Goal: Communication & Community: Participate in discussion

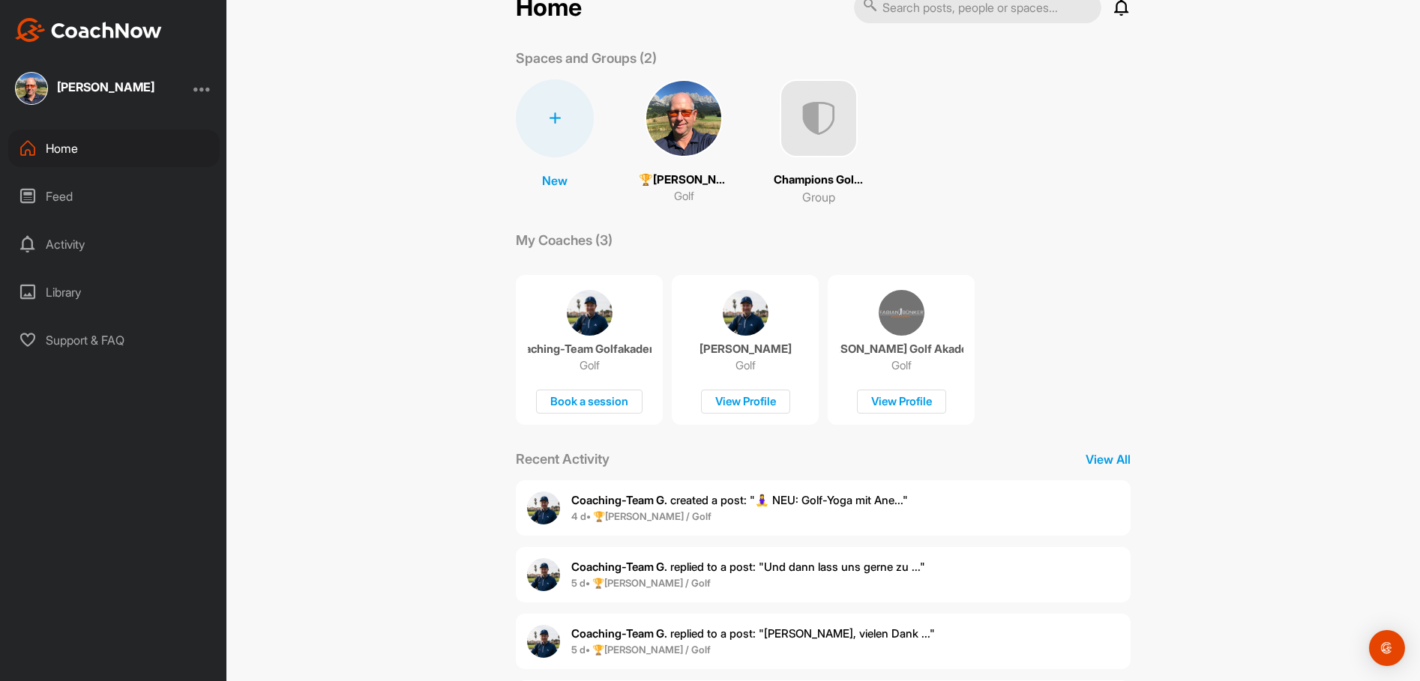
scroll to position [75, 0]
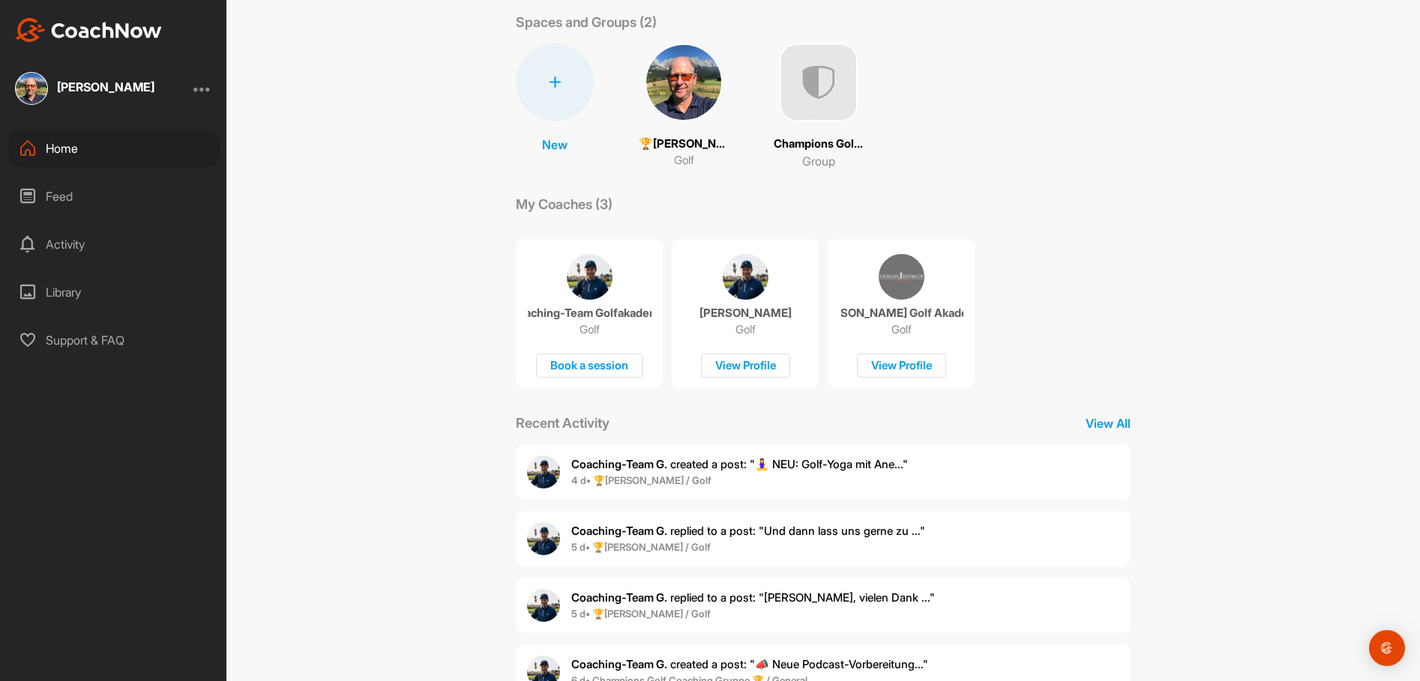
click at [669, 143] on p "🏆[PERSON_NAME] (9.3)" at bounding box center [684, 144] width 90 height 17
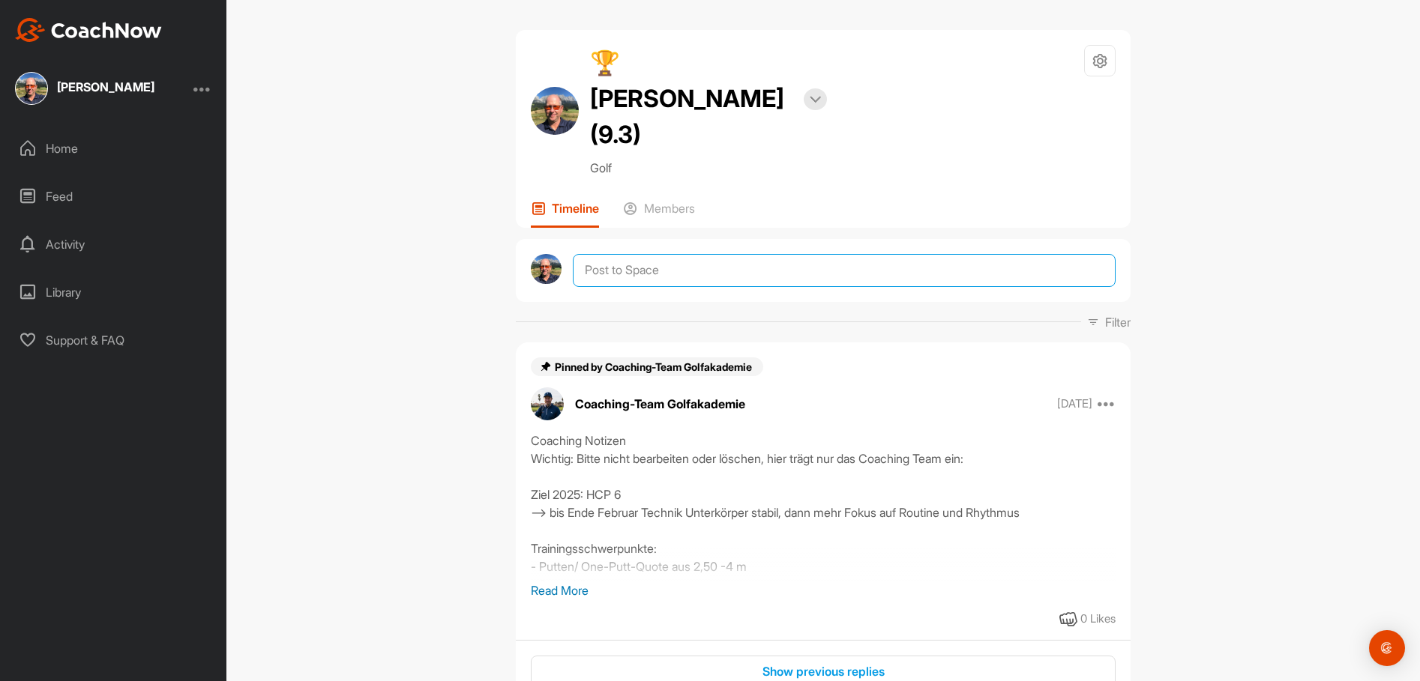
click at [629, 254] on textarea at bounding box center [844, 270] width 543 height 33
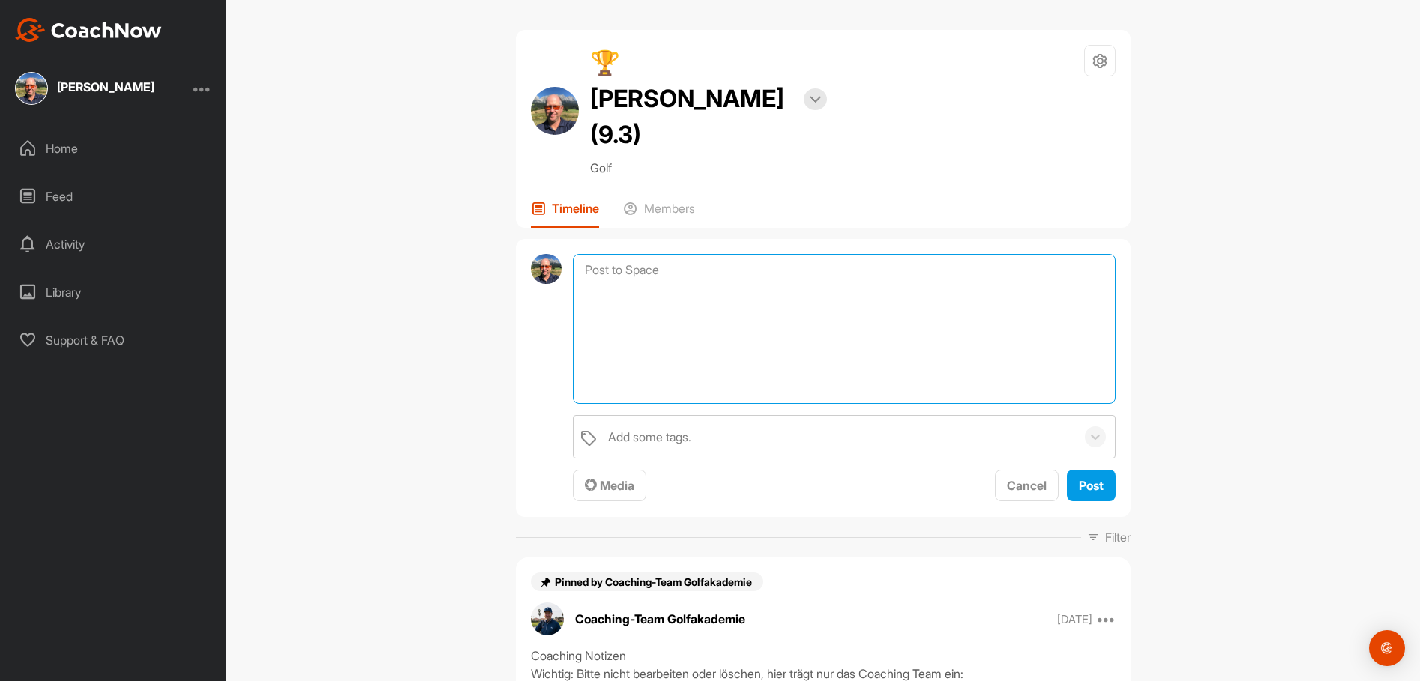
click at [640, 254] on textarea at bounding box center [844, 329] width 543 height 150
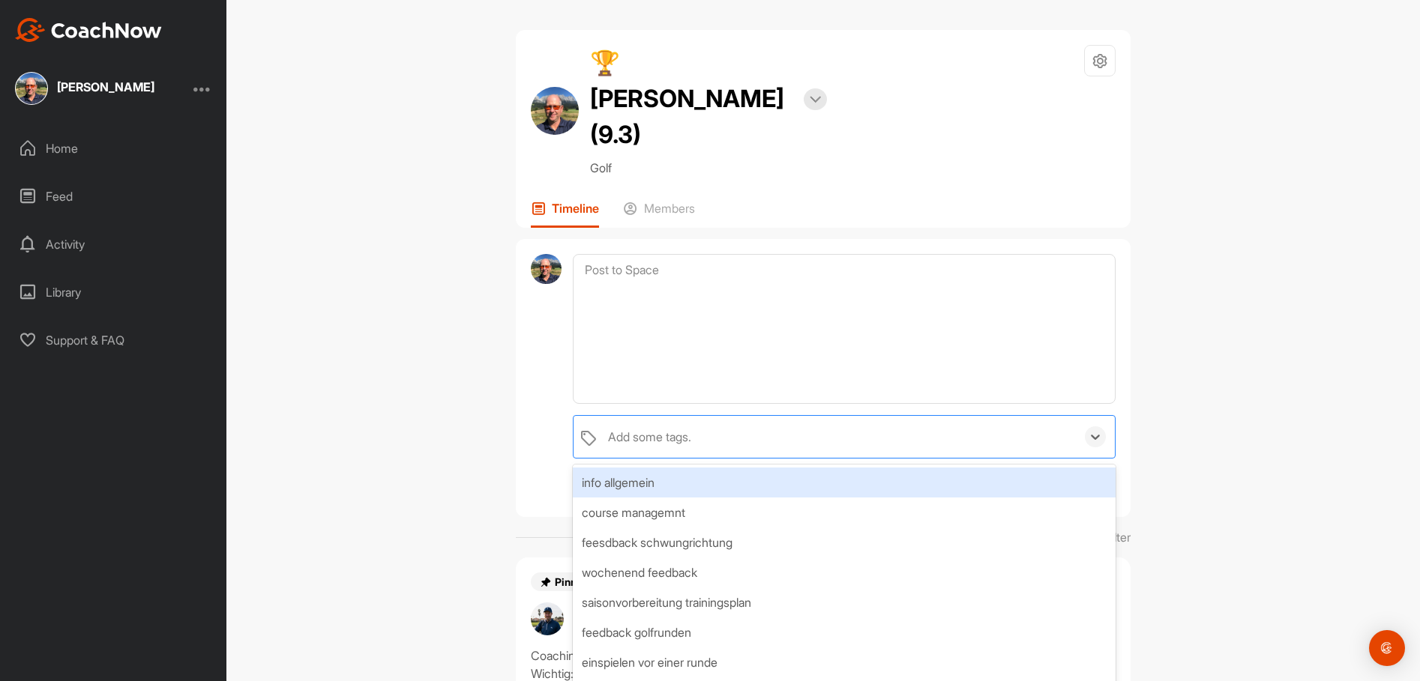
click at [662, 428] on div "Add some tags." at bounding box center [649, 437] width 83 height 18
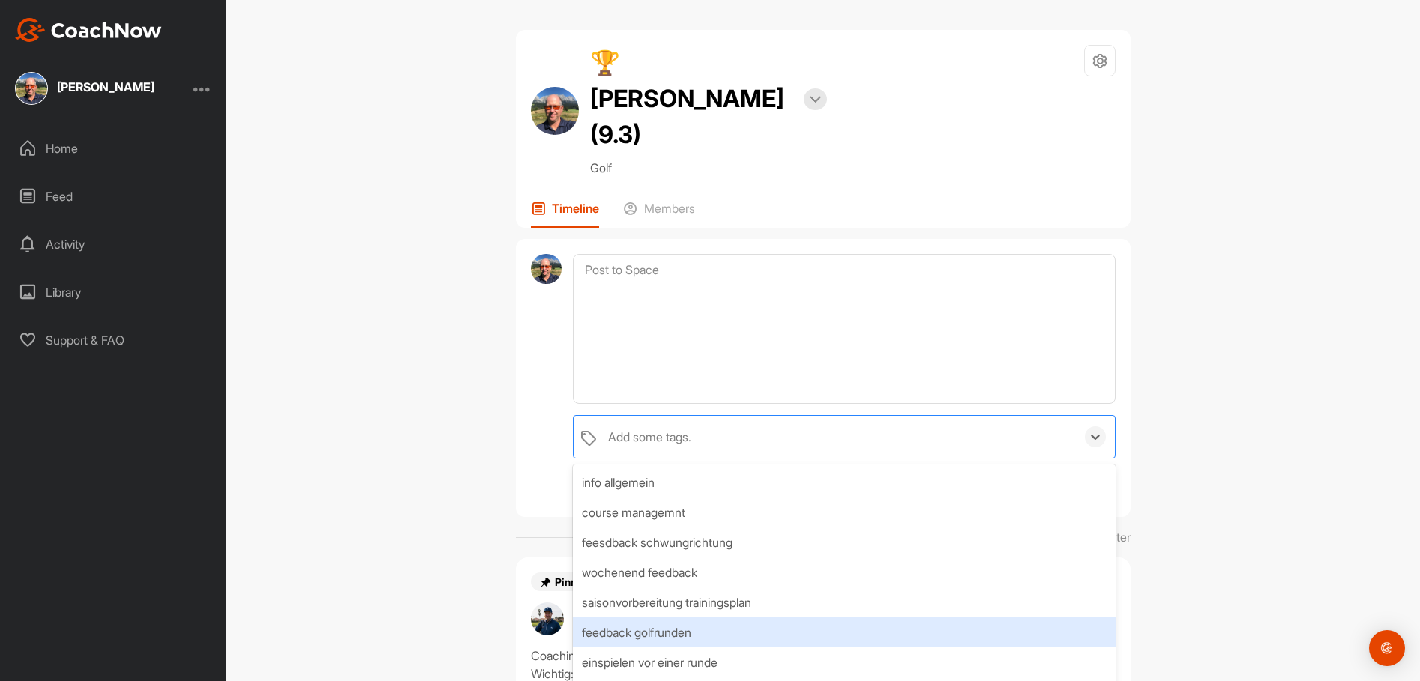
click at [638, 618] on div "feedback golfrunden" at bounding box center [844, 633] width 543 height 30
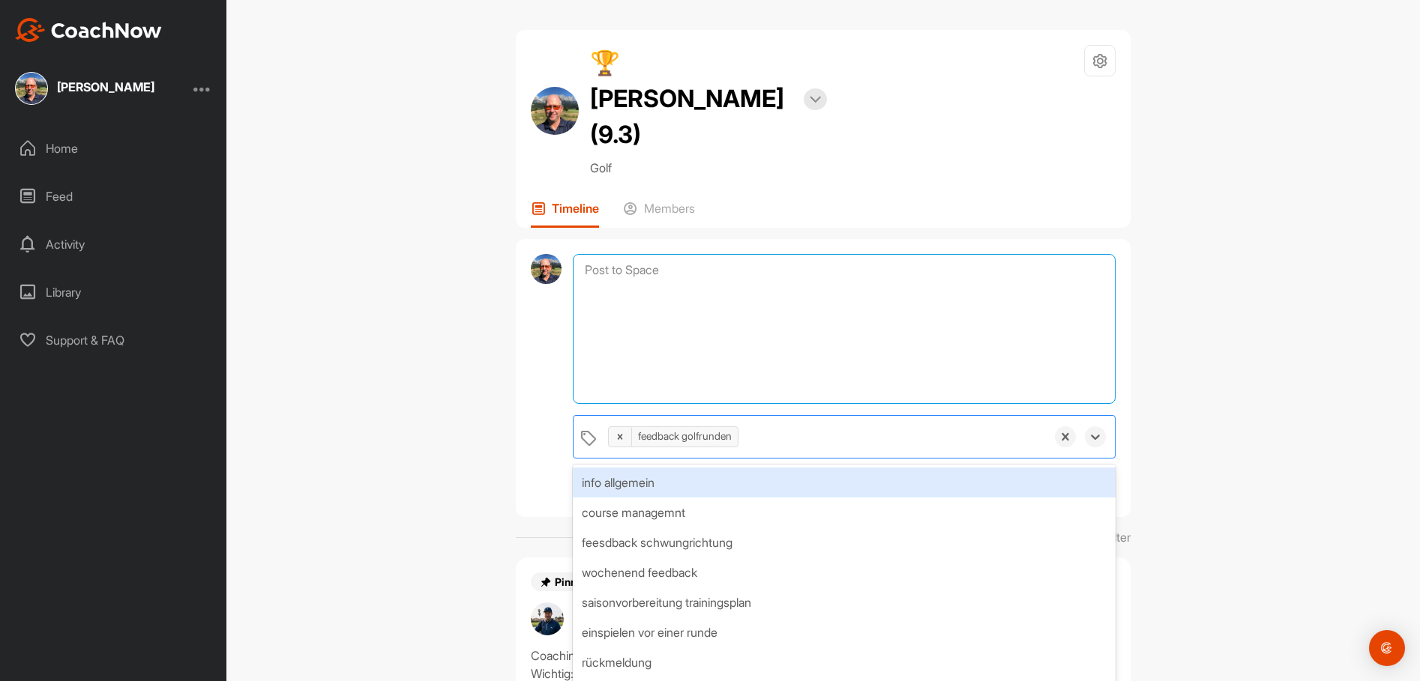
click at [684, 254] on textarea at bounding box center [844, 329] width 543 height 150
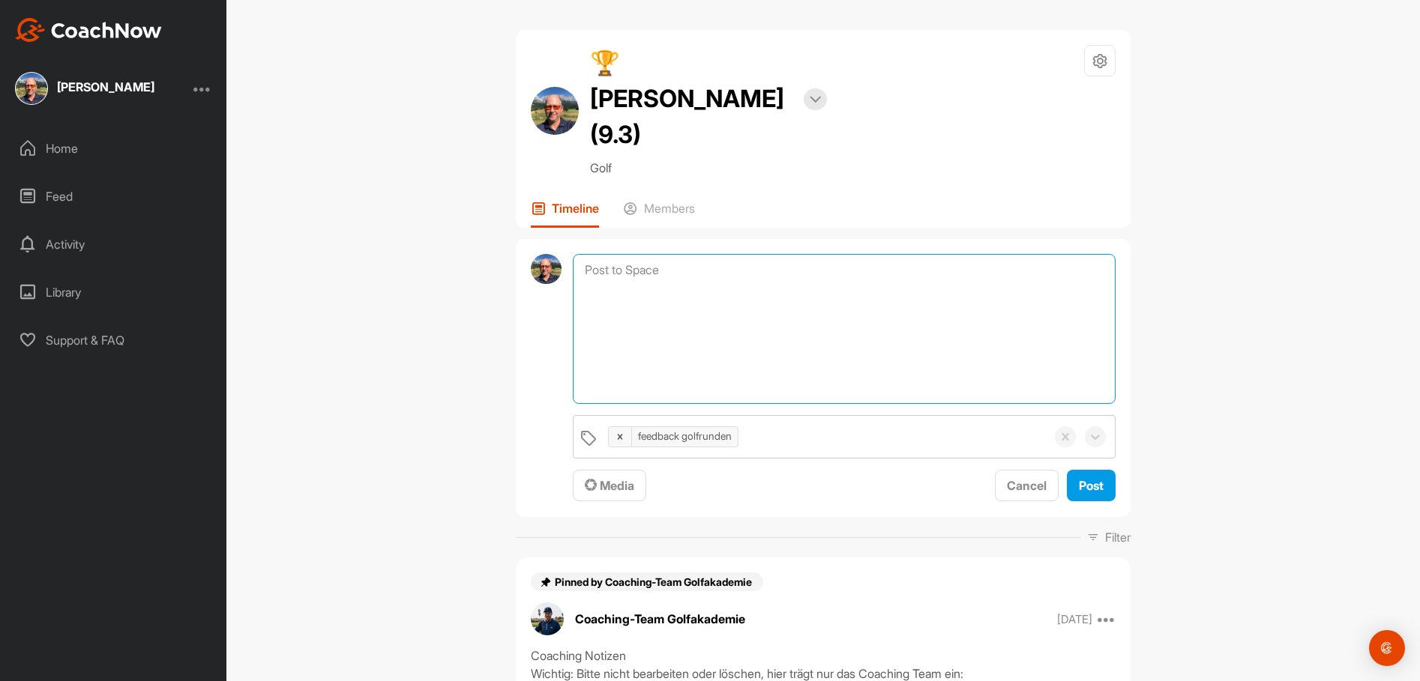
click at [687, 254] on textarea at bounding box center [844, 329] width 543 height 150
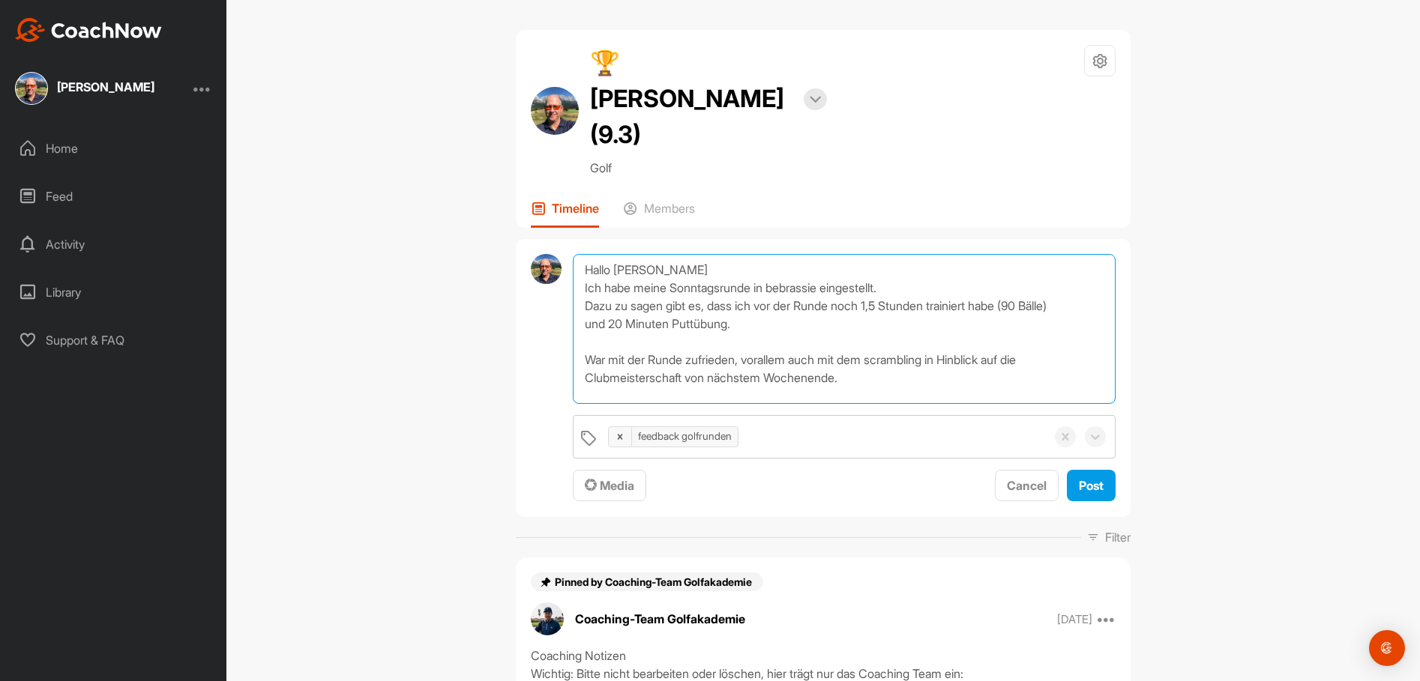
click at [881, 322] on textarea "Hallo [PERSON_NAME] Ich habe meine Sonntagsrunde in bebrassie eingestellt. Dazu…" at bounding box center [844, 329] width 543 height 150
click at [875, 349] on textarea "Hallo [PERSON_NAME] Ich habe meine Sonntagsrunde in bebrassie eingestellt. Dazu…" at bounding box center [844, 329] width 543 height 150
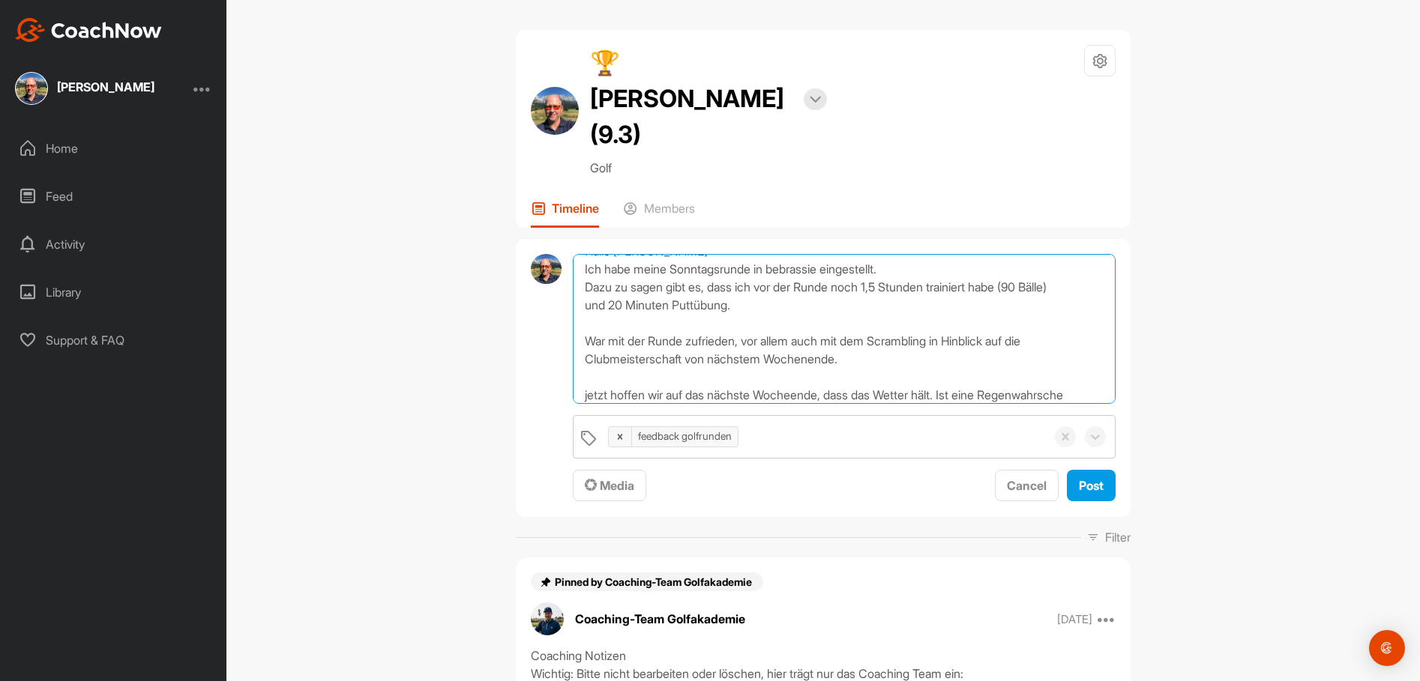
scroll to position [37, 0]
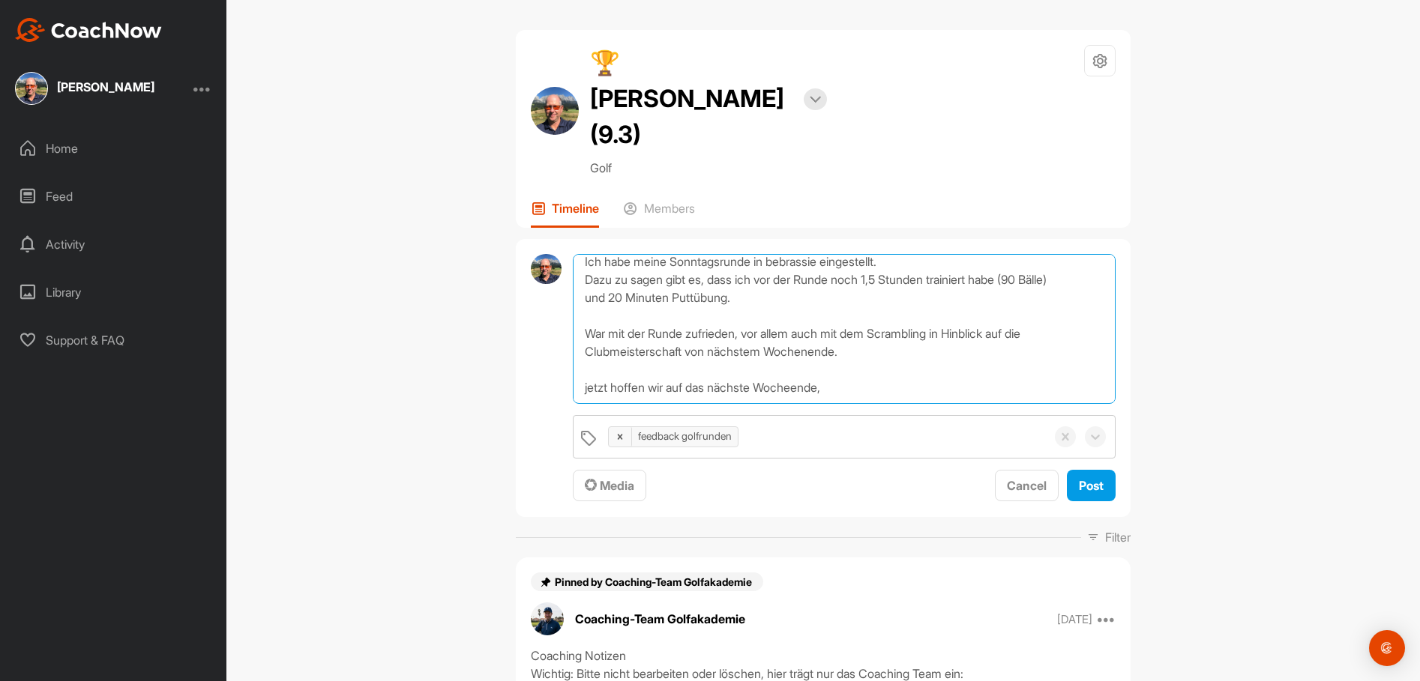
click at [582, 340] on textarea "Hallo [PERSON_NAME] Ich habe meine Sonntagsrunde in bebrassie eingestellt. Dazu…" at bounding box center [844, 329] width 543 height 150
click at [854, 346] on textarea "Hallo [PERSON_NAME] Ich habe meine Sonntagsrunde in bebrassie eingestellt. Dazu…" at bounding box center [844, 329] width 543 height 150
click at [844, 340] on textarea "Hallo [PERSON_NAME] Ich habe meine Sonntagsrunde in bebrassie eingestellt. Dazu…" at bounding box center [844, 329] width 543 height 150
click at [966, 342] on textarea "Hallo [PERSON_NAME] Ich habe meine Sonntagsrunde in bebrassie eingestellt. Dazu…" at bounding box center [844, 329] width 543 height 150
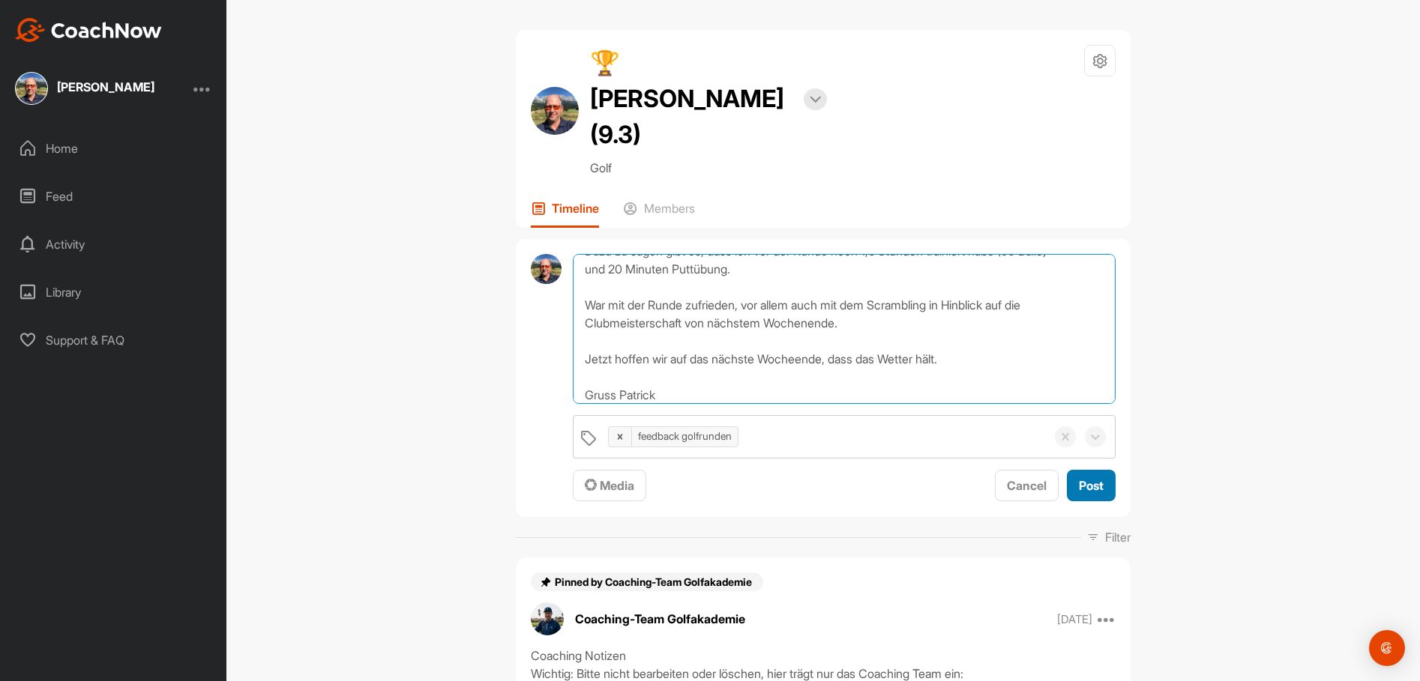
type textarea "Hallo [PERSON_NAME] Ich habe meine Sonntagsrunde in bebrassie eingestellt. Dazu…"
click at [1088, 478] on span "Post" at bounding box center [1091, 485] width 25 height 15
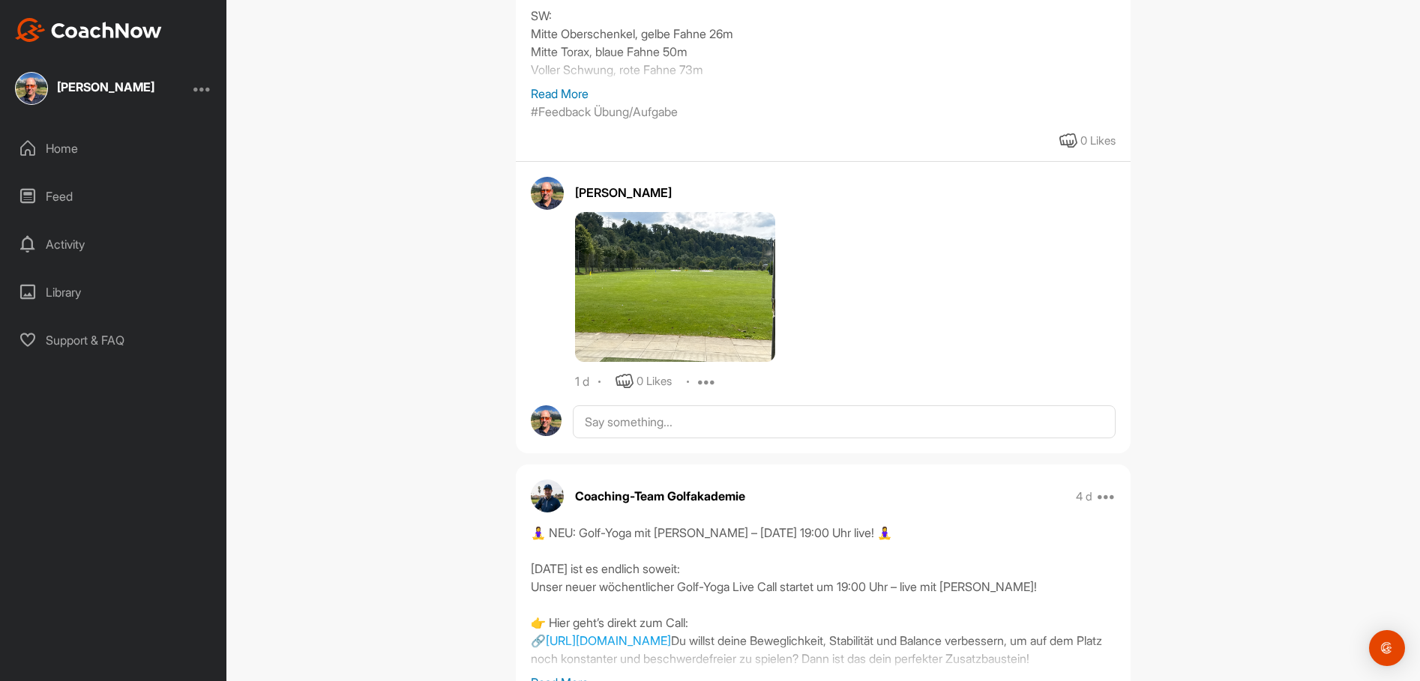
scroll to position [1799, 0]
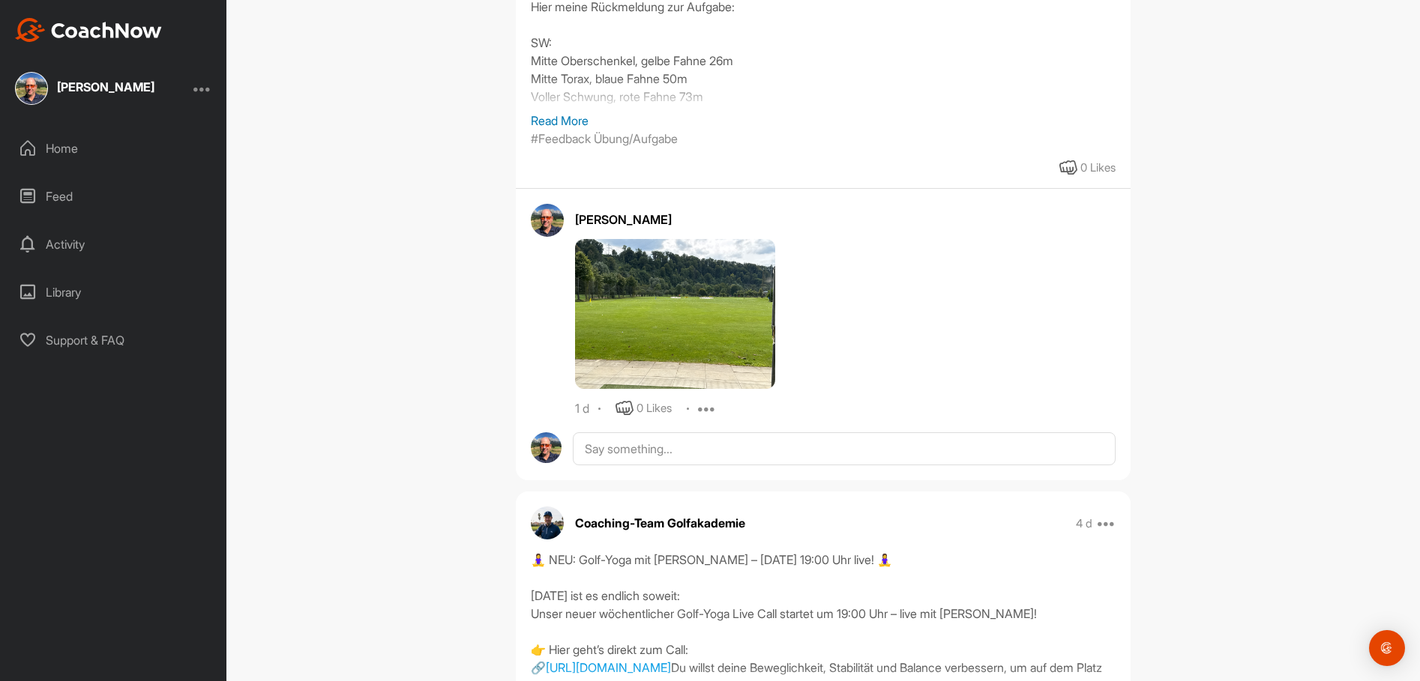
click at [681, 310] on img at bounding box center [675, 314] width 200 height 150
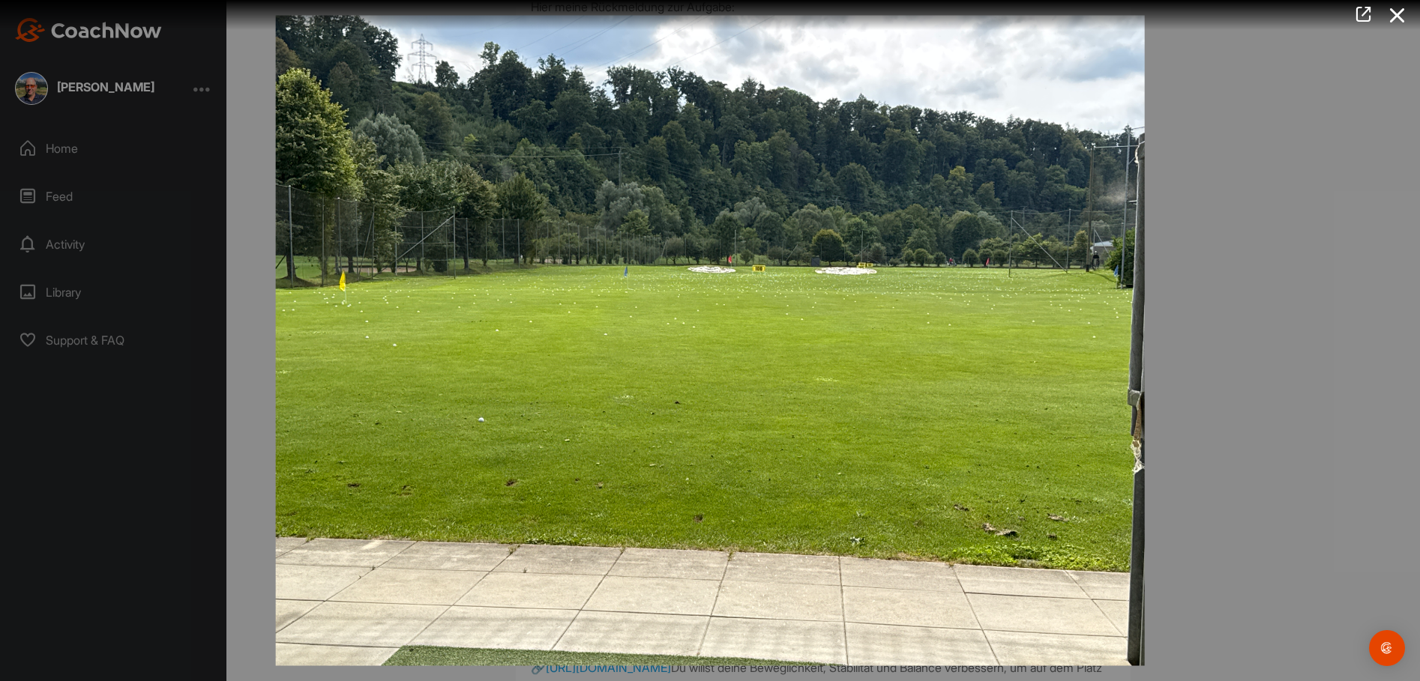
click at [1274, 190] on div at bounding box center [710, 340] width 1420 height 681
